Goal: Transaction & Acquisition: Purchase product/service

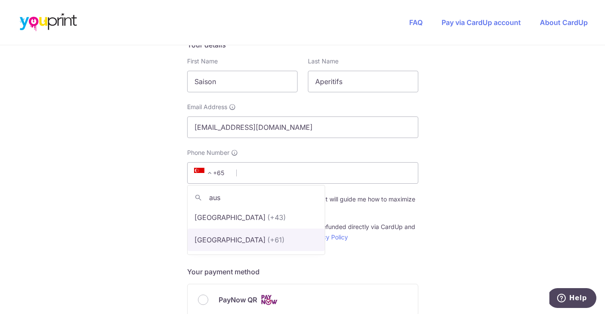
type input "aus"
select select "13"
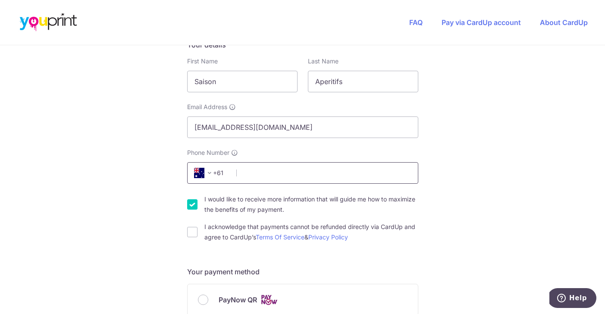
click at [245, 170] on input "Phone Number" at bounding box center [302, 173] width 231 height 22
type input "481320604"
select select "61"
select select "AU"
type input "3000"
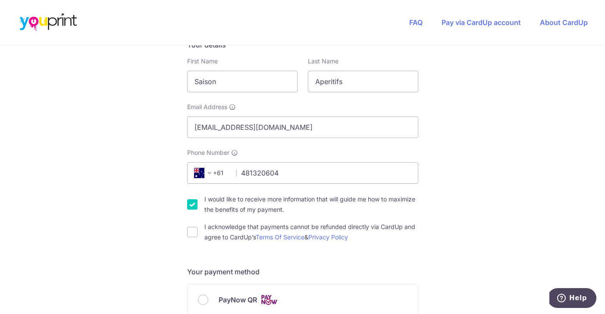
type input "[STREET_ADDRESS][PERSON_NAME]"
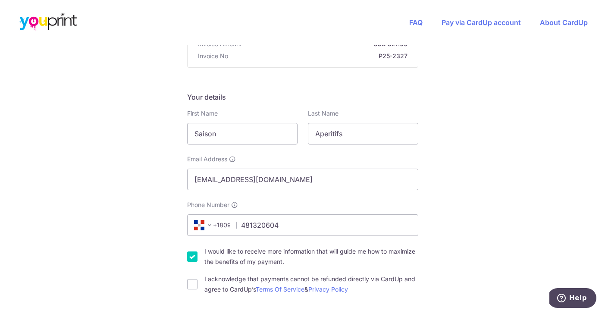
scroll to position [100, 0]
click at [221, 226] on span "+1809" at bounding box center [211, 226] width 39 height 10
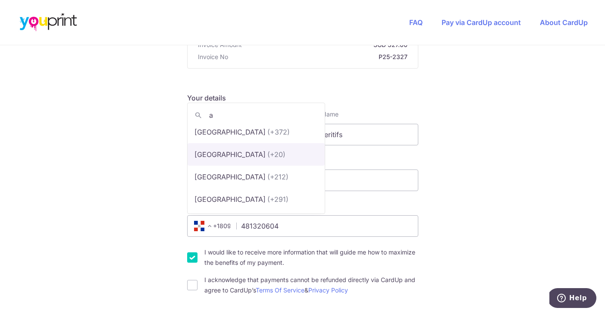
scroll to position [0, 0]
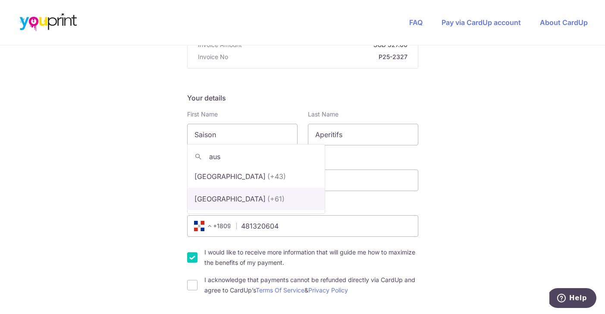
type input "aus"
select select "13"
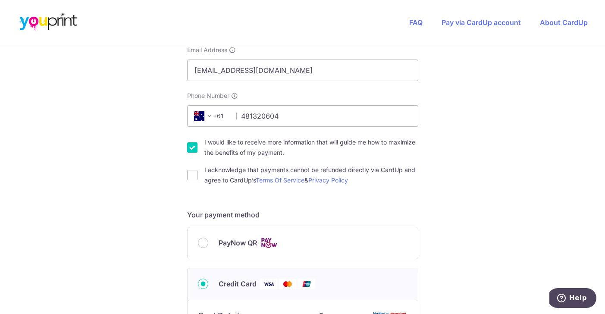
scroll to position [220, 0]
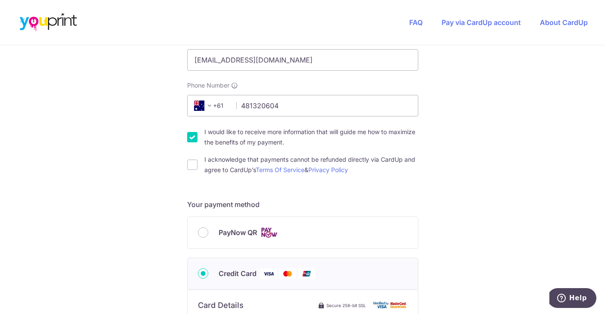
click at [192, 136] on input "I would like to receive more information that will guide me how to maximize the…" at bounding box center [192, 137] width 10 height 10
checkbox input "false"
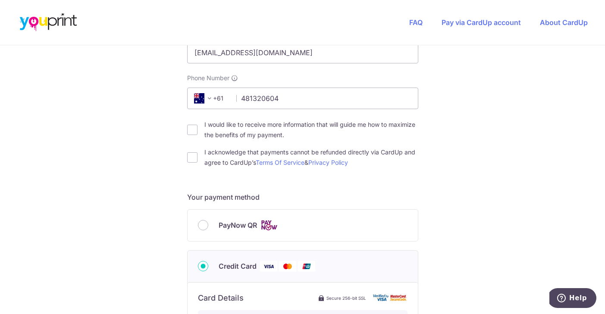
scroll to position [228, 0]
click at [192, 156] on input "I acknowledge that payments cannot be refunded directly via CardUp and agree to…" at bounding box center [192, 157] width 10 height 10
checkbox input "true"
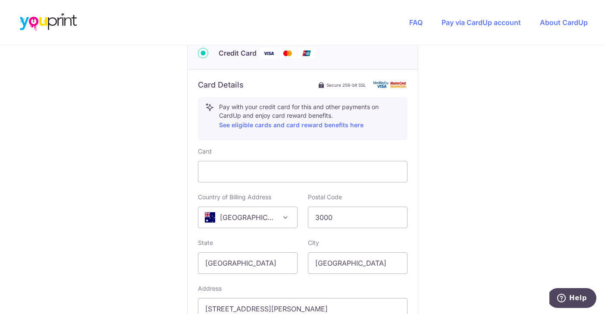
scroll to position [440, 0]
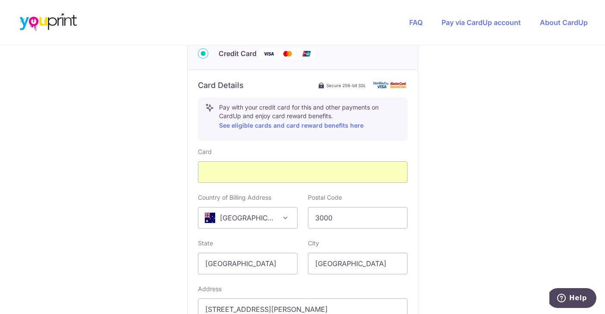
click at [438, 197] on div "You are paying Youprint Productions Pte Ltd Youprint Productions Pte Ltd uses C…" at bounding box center [302, 26] width 605 height 842
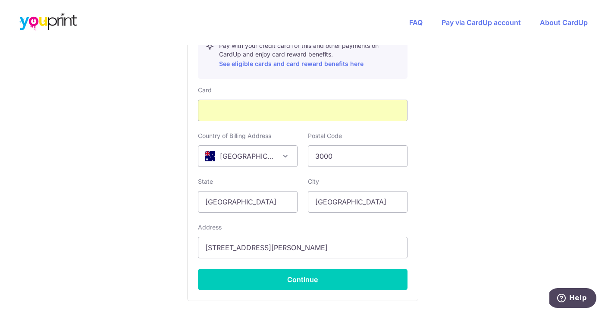
scroll to position [515, 0]
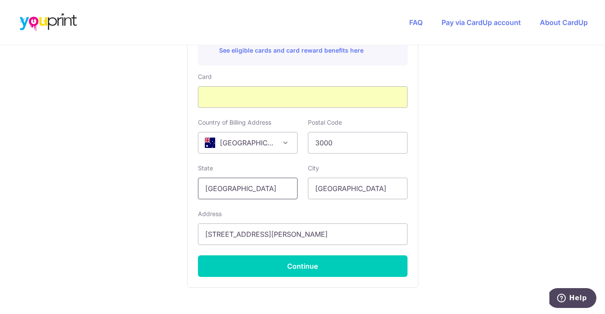
click at [253, 191] on input "[GEOGRAPHIC_DATA]" at bounding box center [248, 189] width 100 height 22
type input "Victoria"
click at [358, 190] on input "[GEOGRAPHIC_DATA]" at bounding box center [358, 189] width 100 height 22
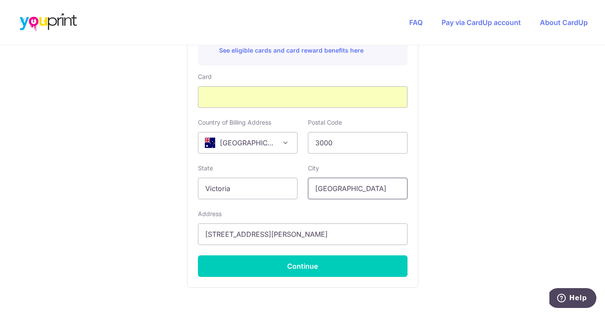
type input "[GEOGRAPHIC_DATA]"
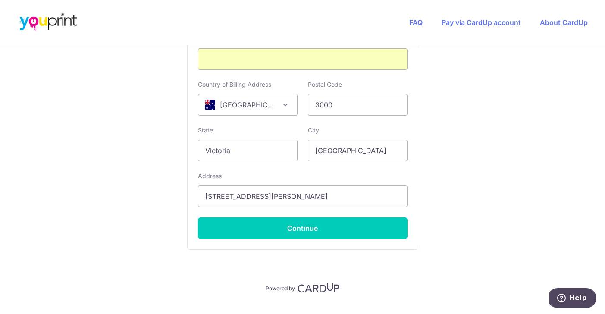
scroll to position [572, 0]
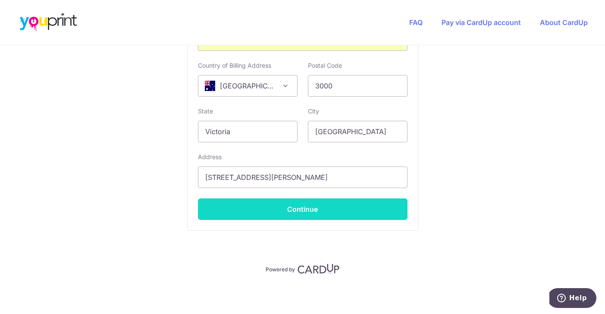
click at [315, 212] on button "Continue" at bounding box center [303, 209] width 210 height 22
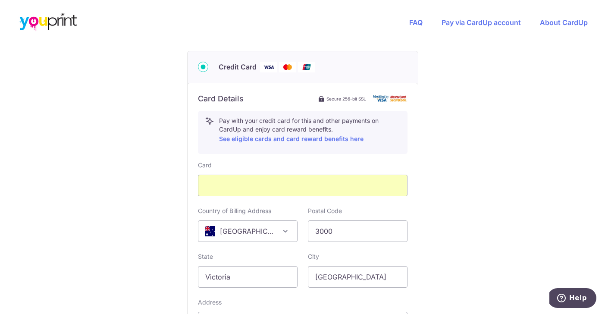
click at [431, 194] on div "You are paying Youprint Productions Pte Ltd Youprint Productions Pte Ltd uses C…" at bounding box center [302, 39] width 605 height 842
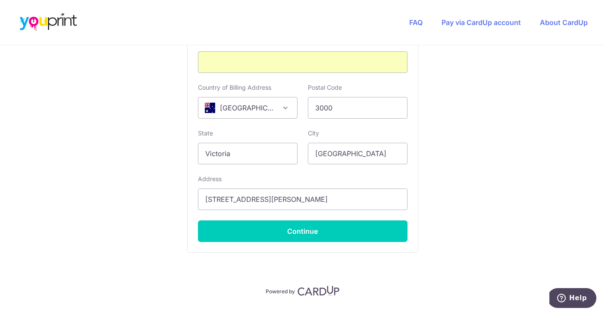
scroll to position [562, 0]
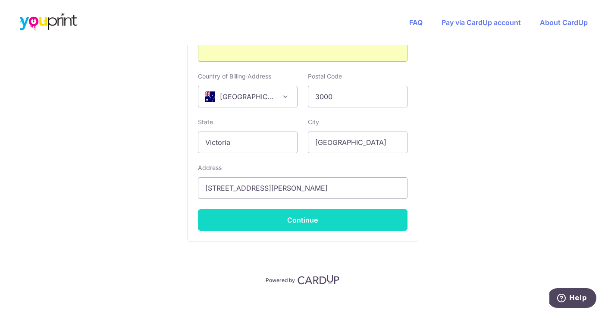
click at [334, 218] on button "Continue" at bounding box center [303, 220] width 210 height 22
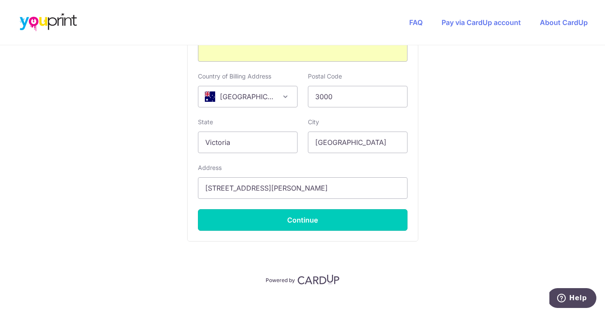
type input "**** 0819"
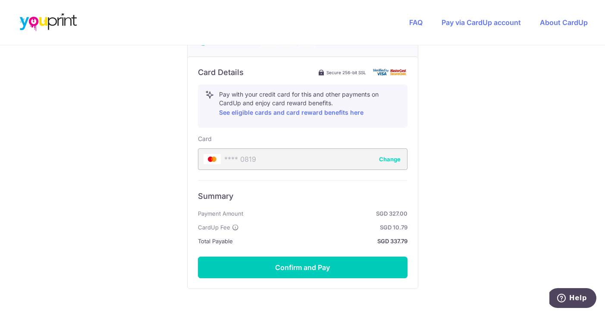
scroll to position [512, 0]
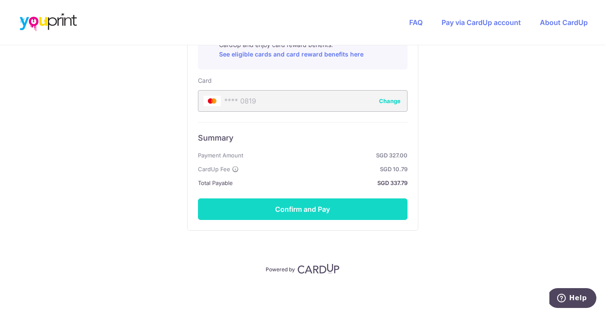
click at [312, 210] on button "Confirm and Pay" at bounding box center [303, 209] width 210 height 22
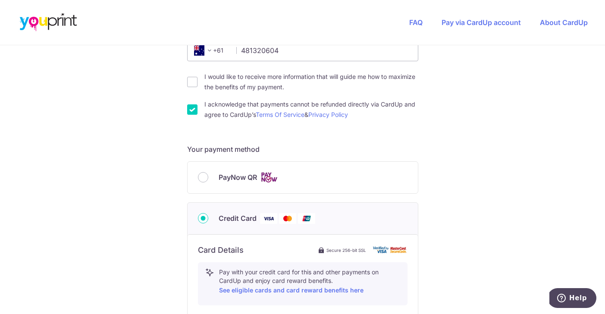
scroll to position [270, 0]
